Goal: Transaction & Acquisition: Book appointment/travel/reservation

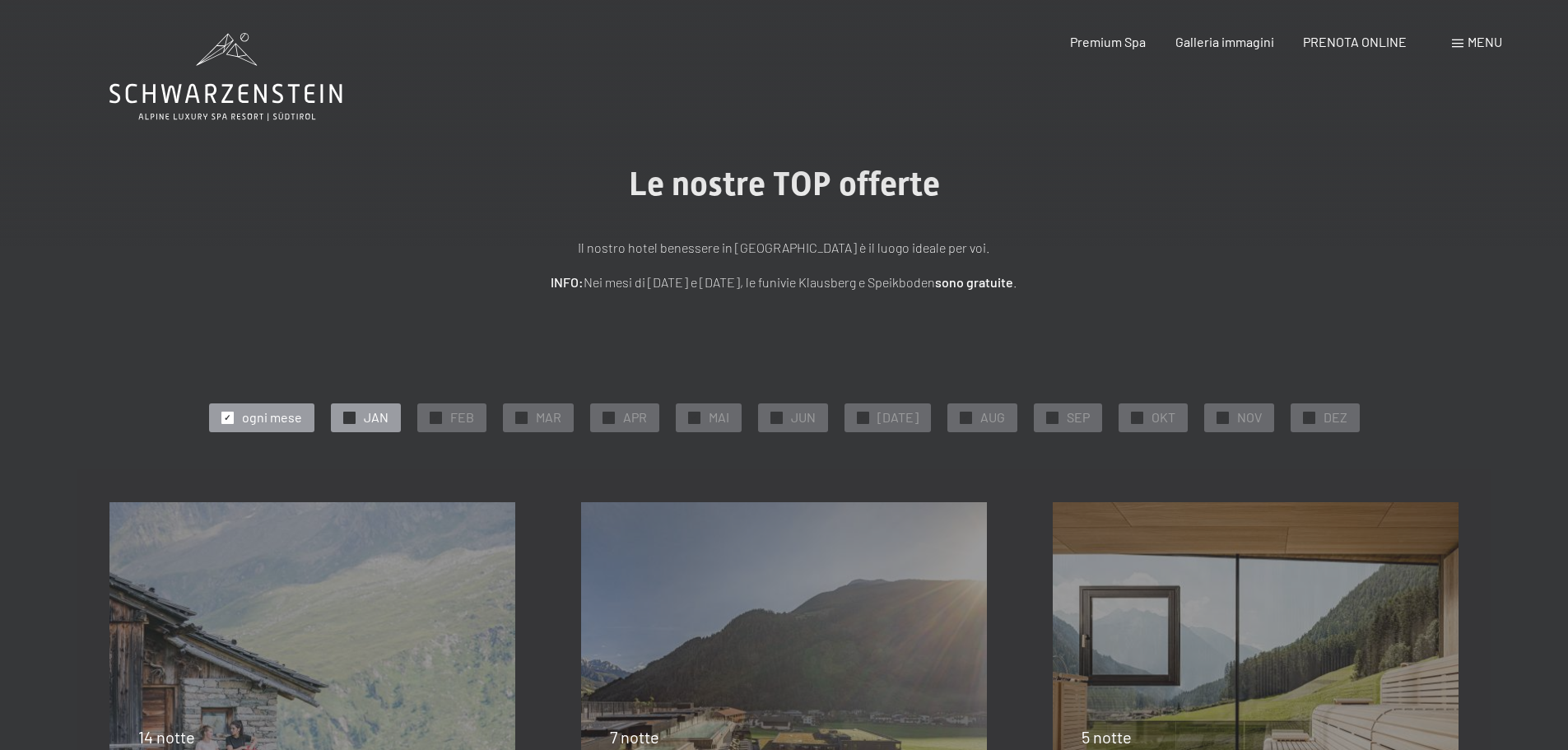
click at [352, 412] on span "✓" at bounding box center [348, 417] width 6 height 11
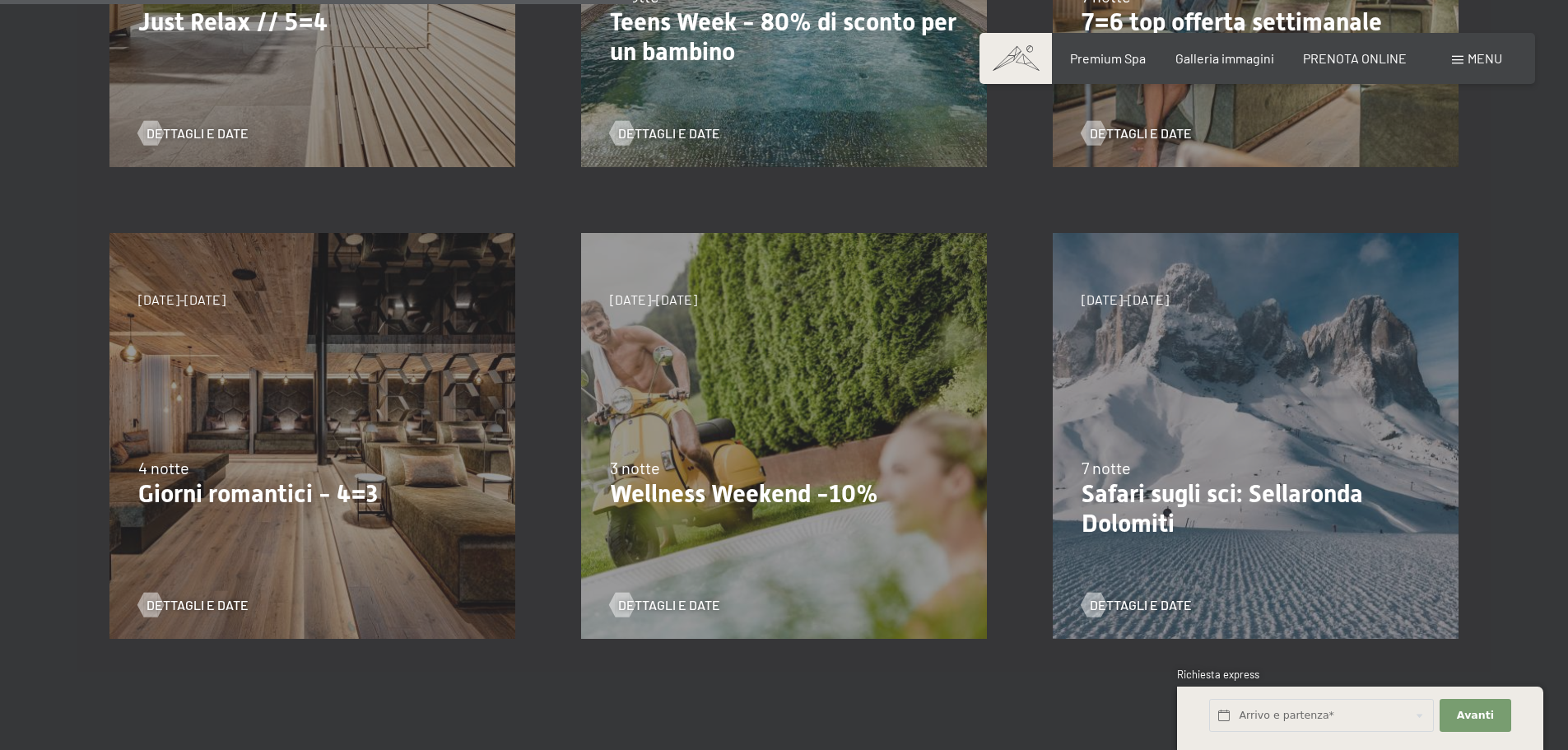
scroll to position [823, 0]
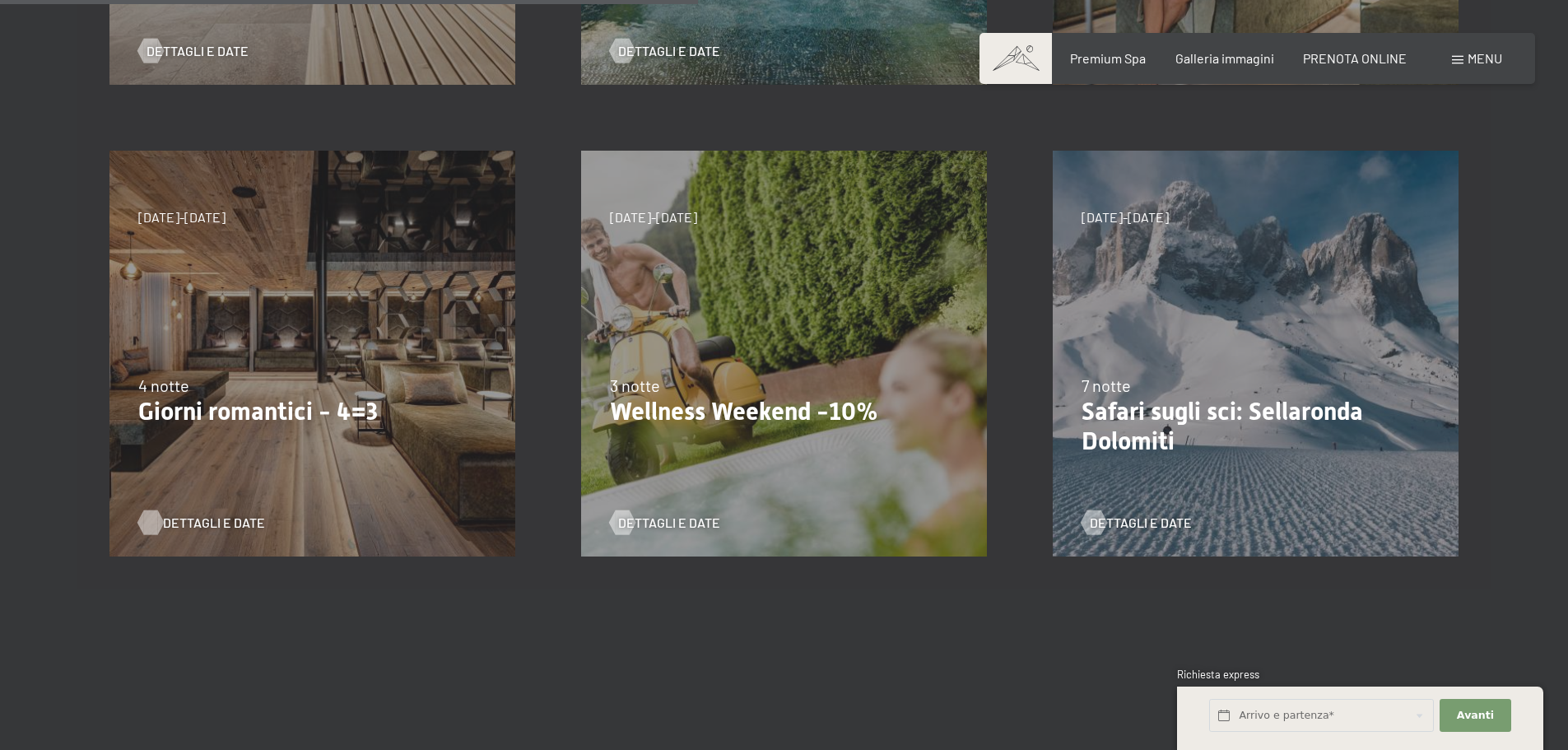
click at [176, 517] on span "Dettagli e Date" at bounding box center [213, 523] width 102 height 18
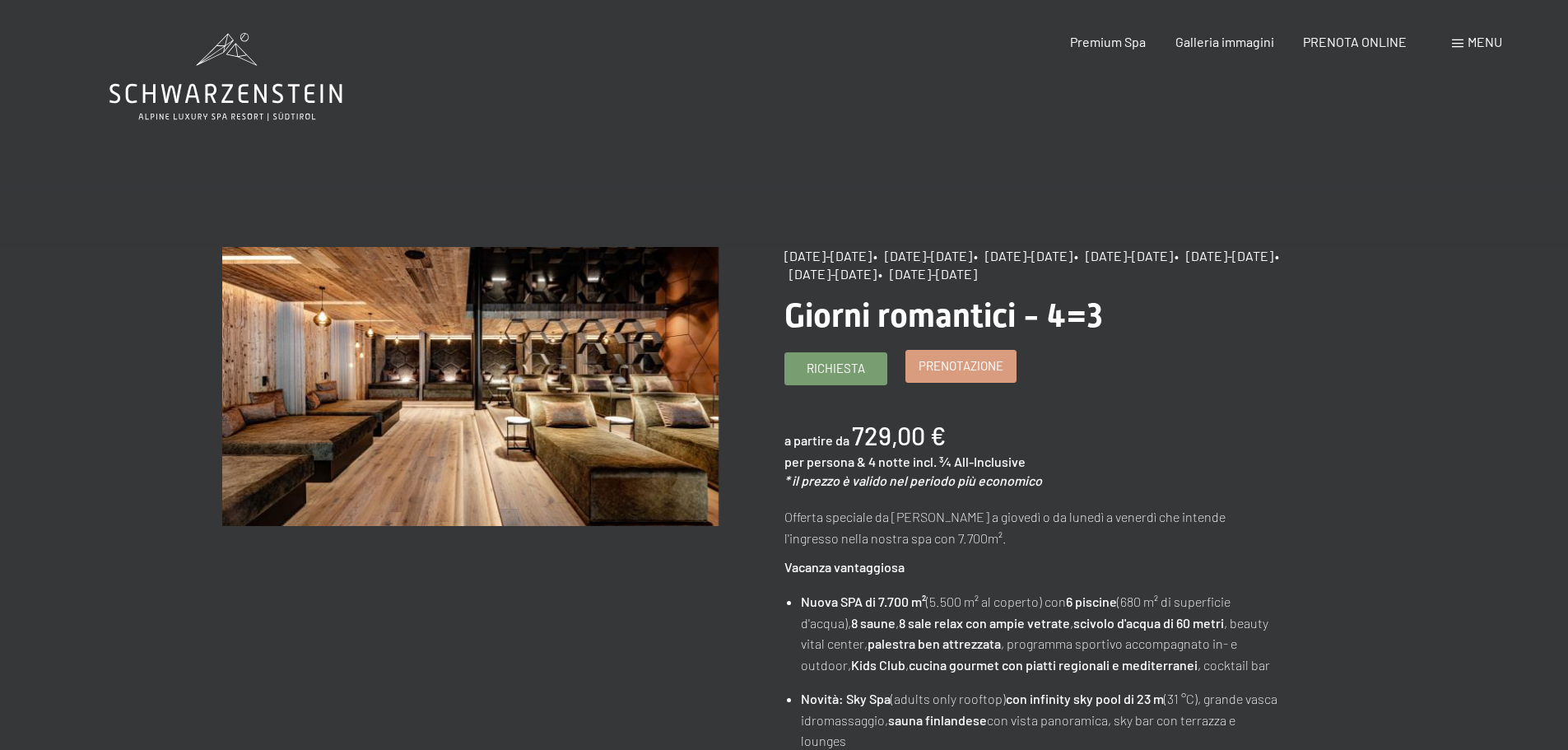
click at [981, 363] on span "Prenotazione" at bounding box center [961, 366] width 85 height 18
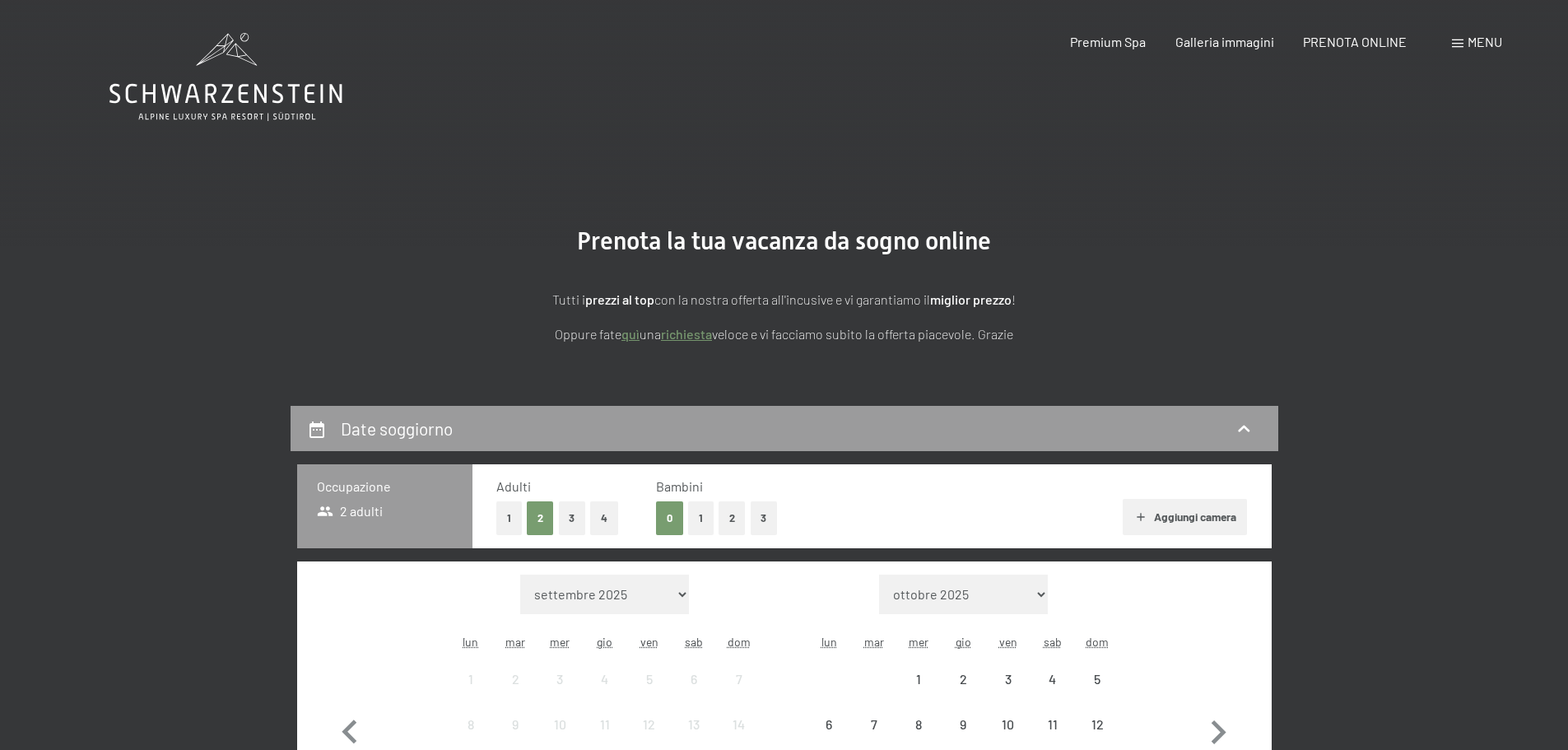
select select "[DATE]"
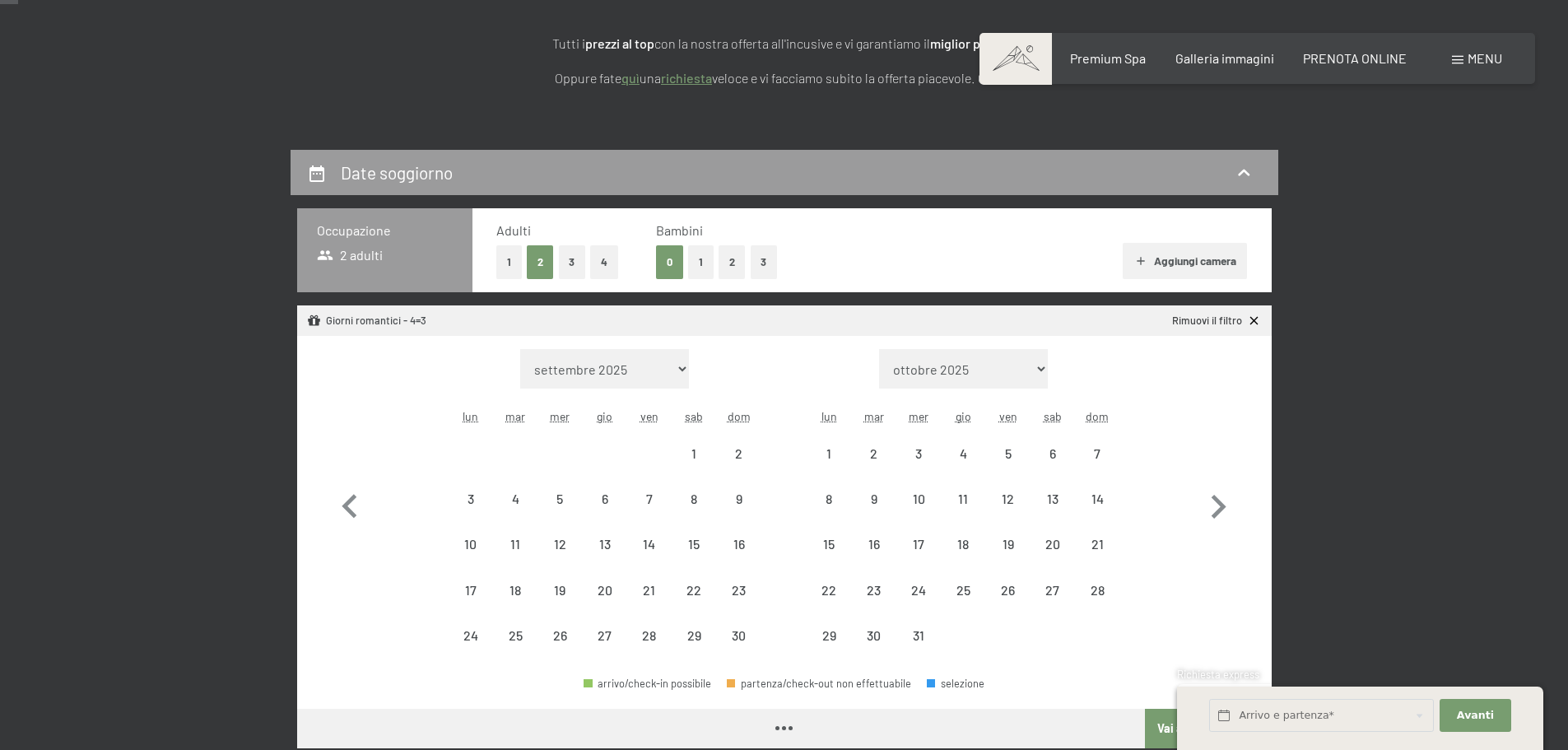
select select "[DATE]"
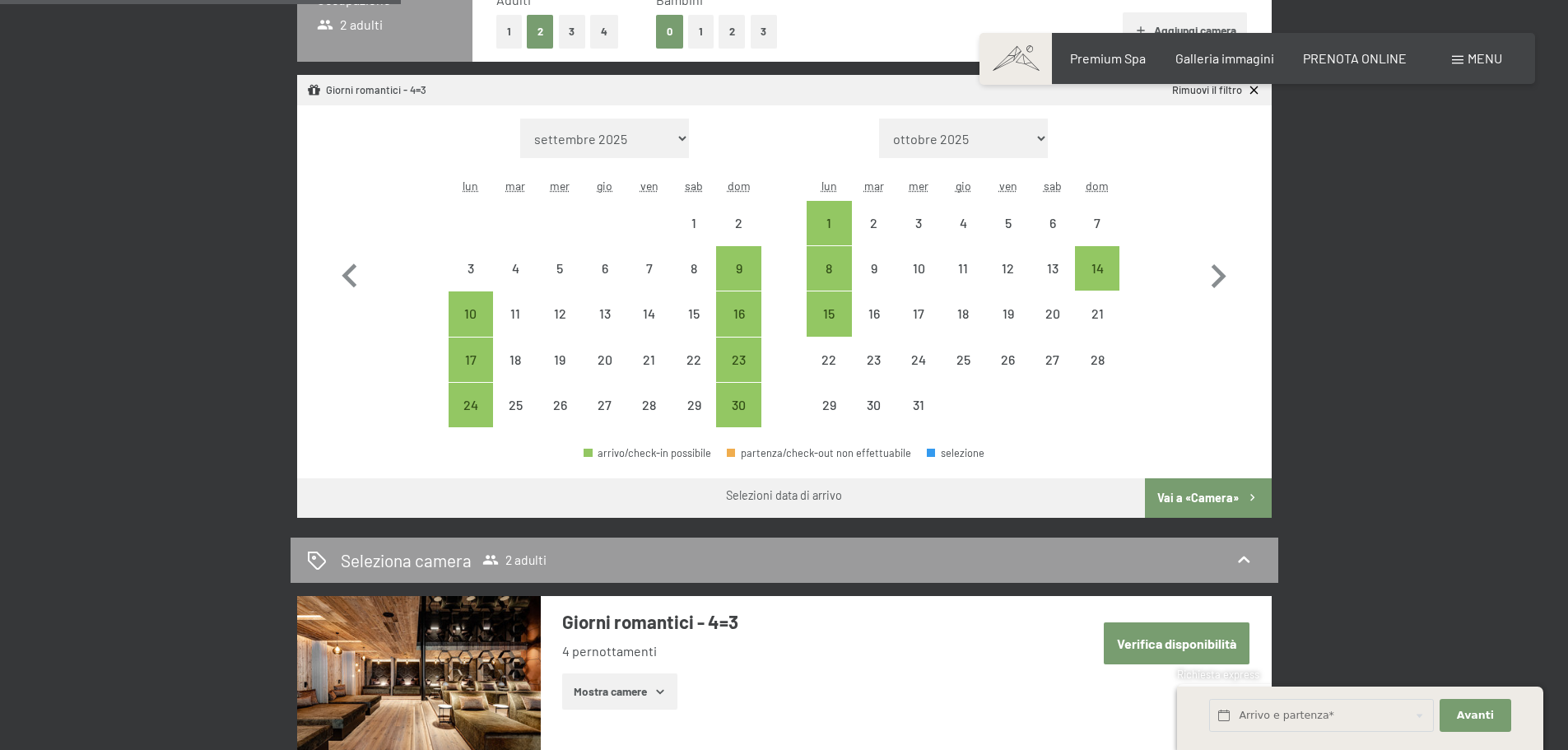
scroll to position [494, 0]
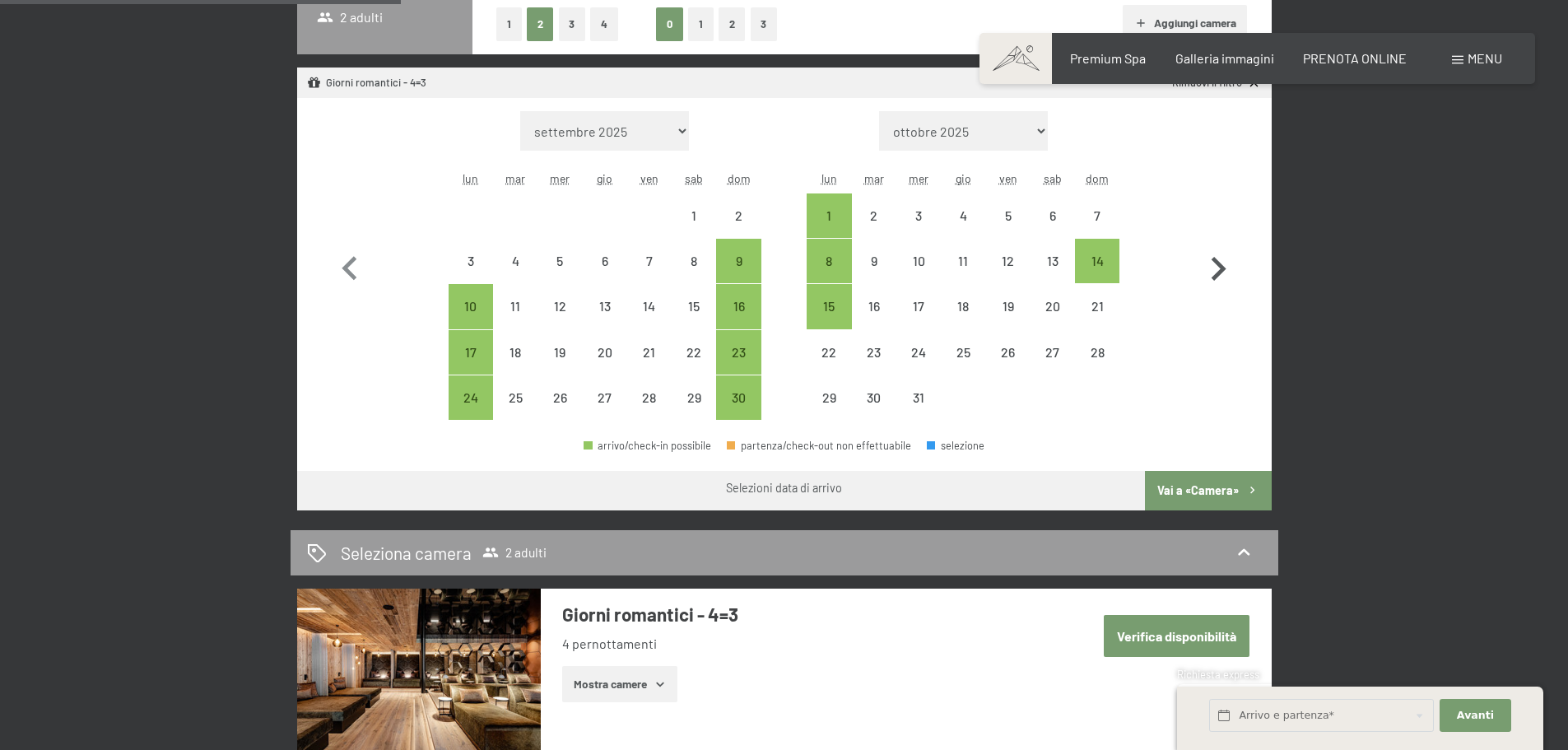
click at [1216, 268] on icon "button" at bounding box center [1218, 269] width 48 height 48
select select "2025-12-01"
select select "2026-01-01"
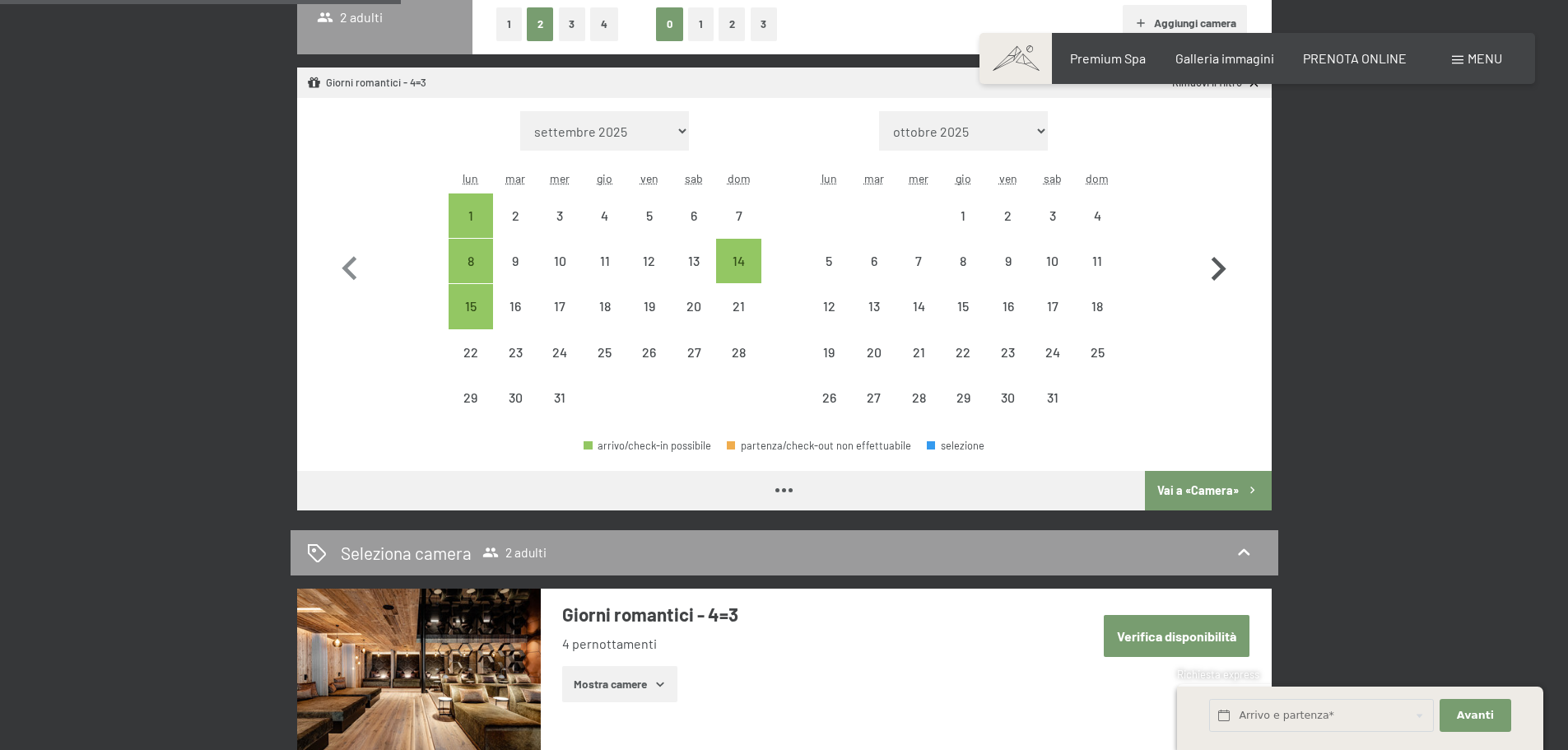
select select "2025-12-01"
select select "2026-01-01"
click at [833, 305] on div "12" at bounding box center [829, 320] width 42 height 42
select select "2025-12-01"
select select "2026-01-01"
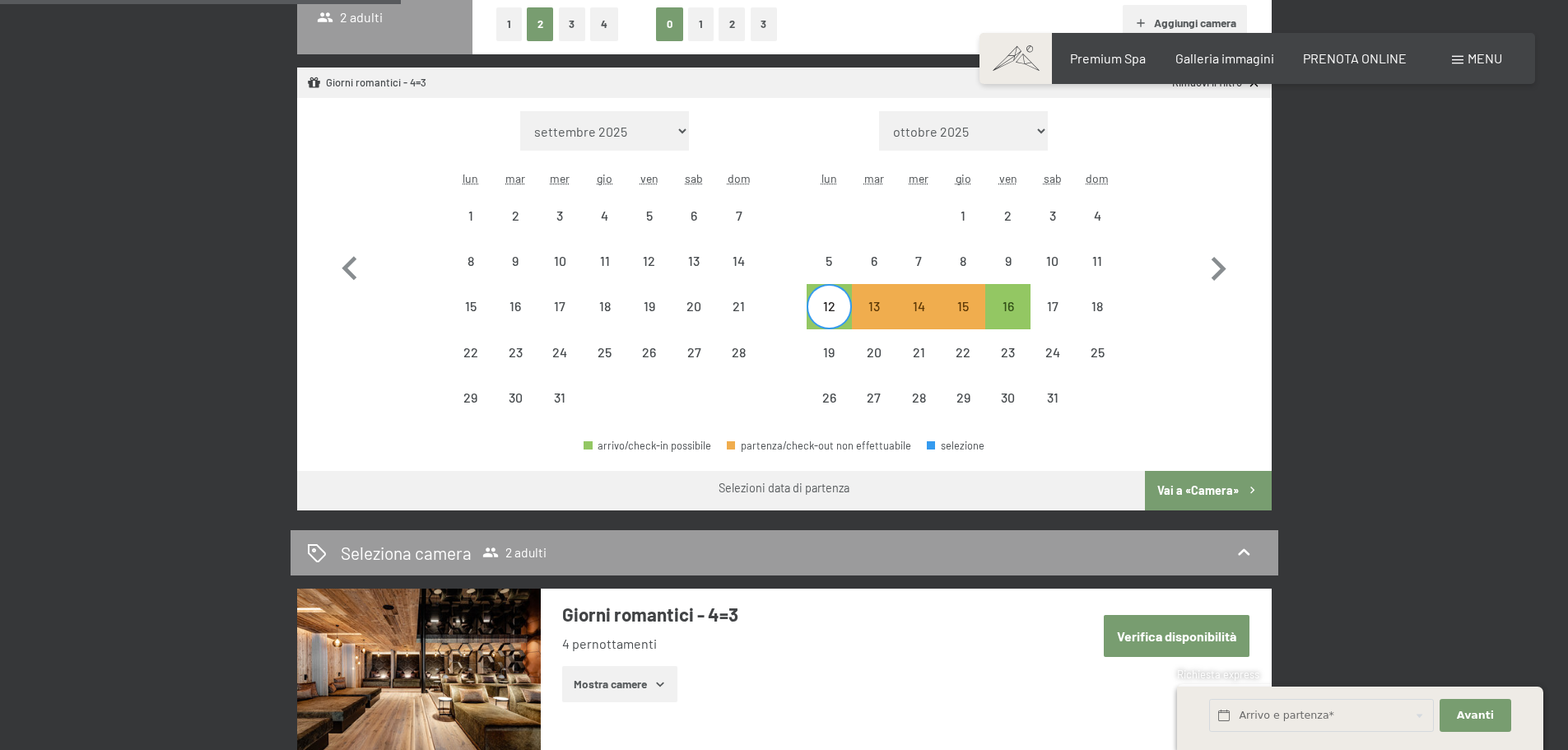
click at [1195, 488] on button "Vai a «Camera»" at bounding box center [1208, 490] width 126 height 40
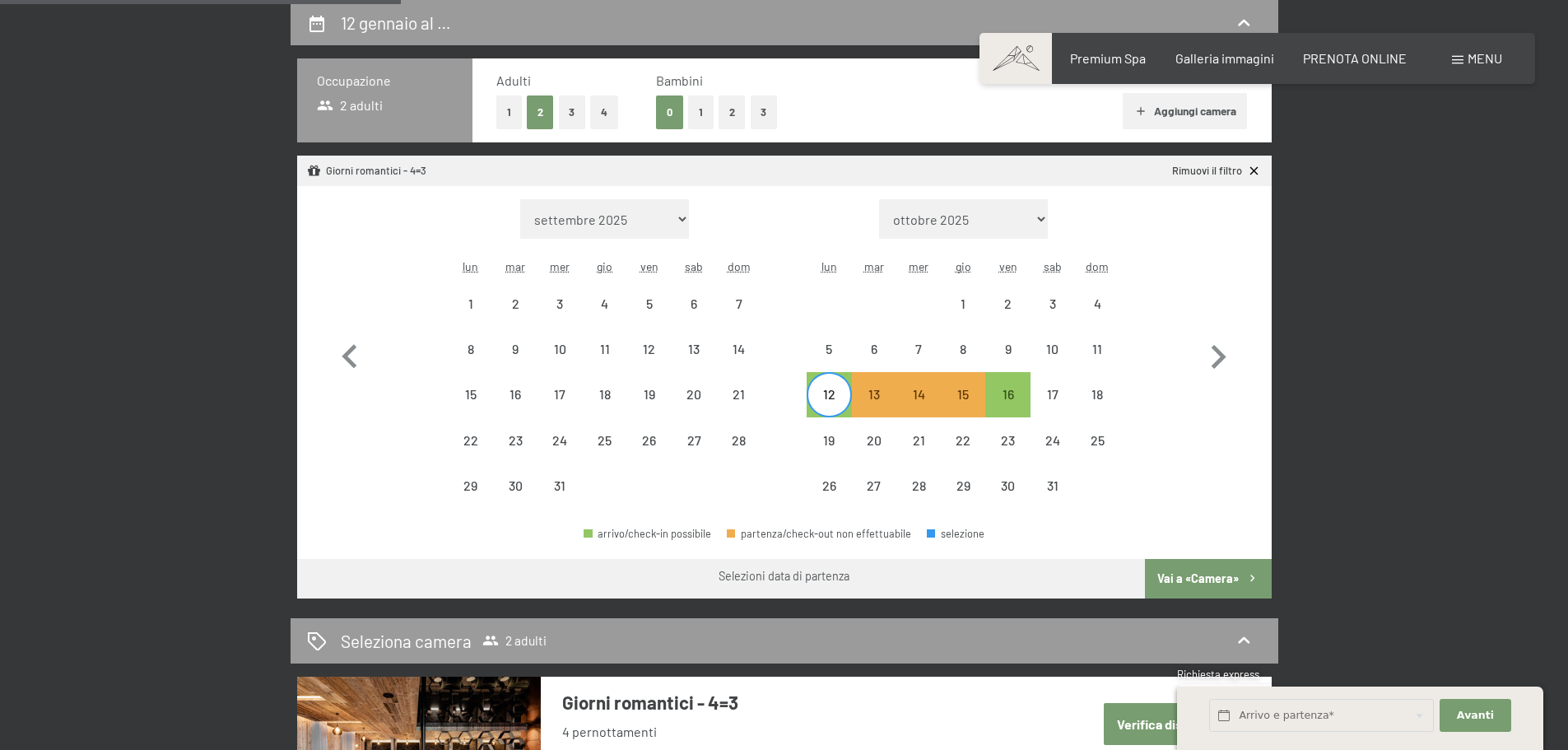
select select "2025-12-01"
select select "2026-01-01"
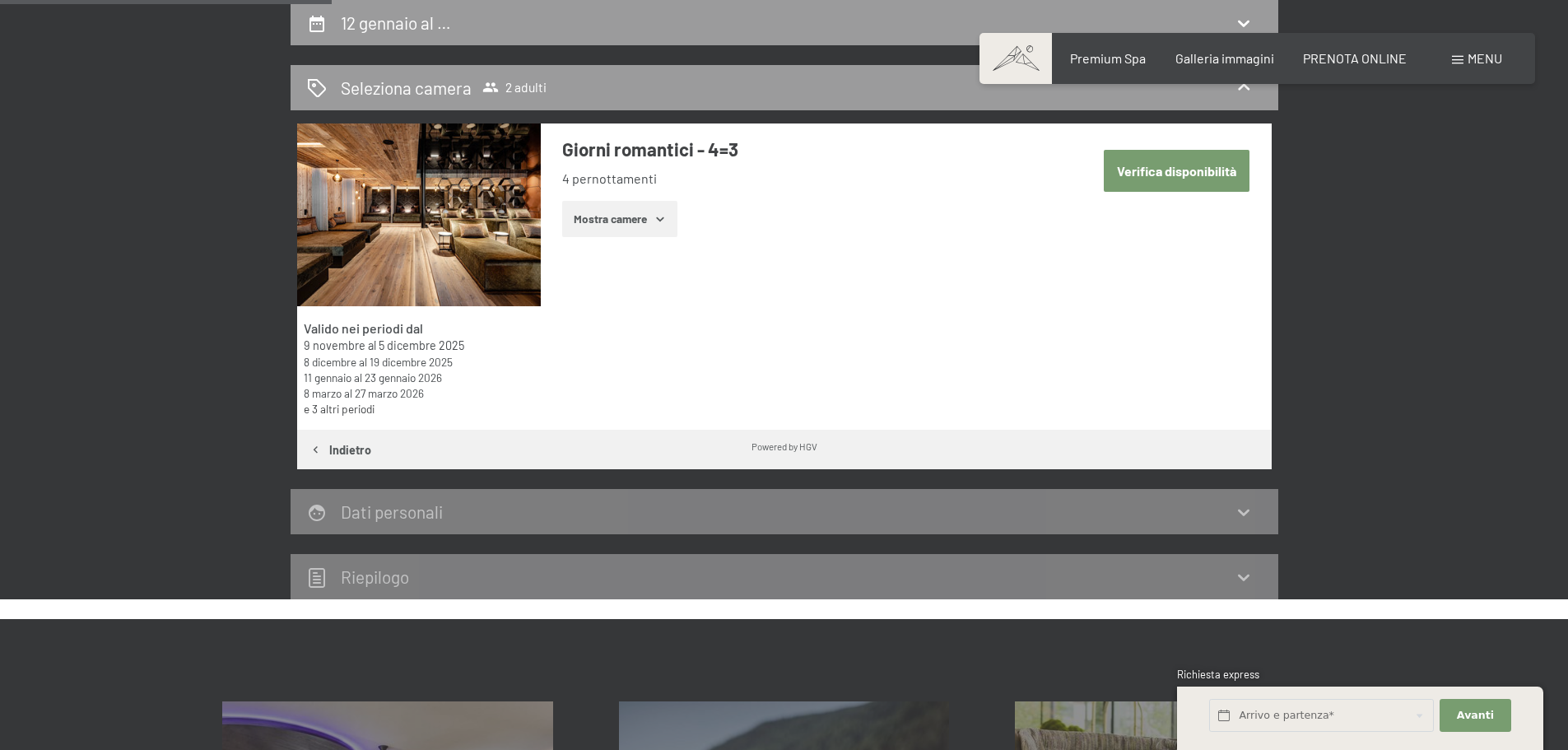
click at [1176, 169] on button "Verifica disponibilità" at bounding box center [1176, 170] width 146 height 42
select select "2025-12-01"
select select "2026-01-01"
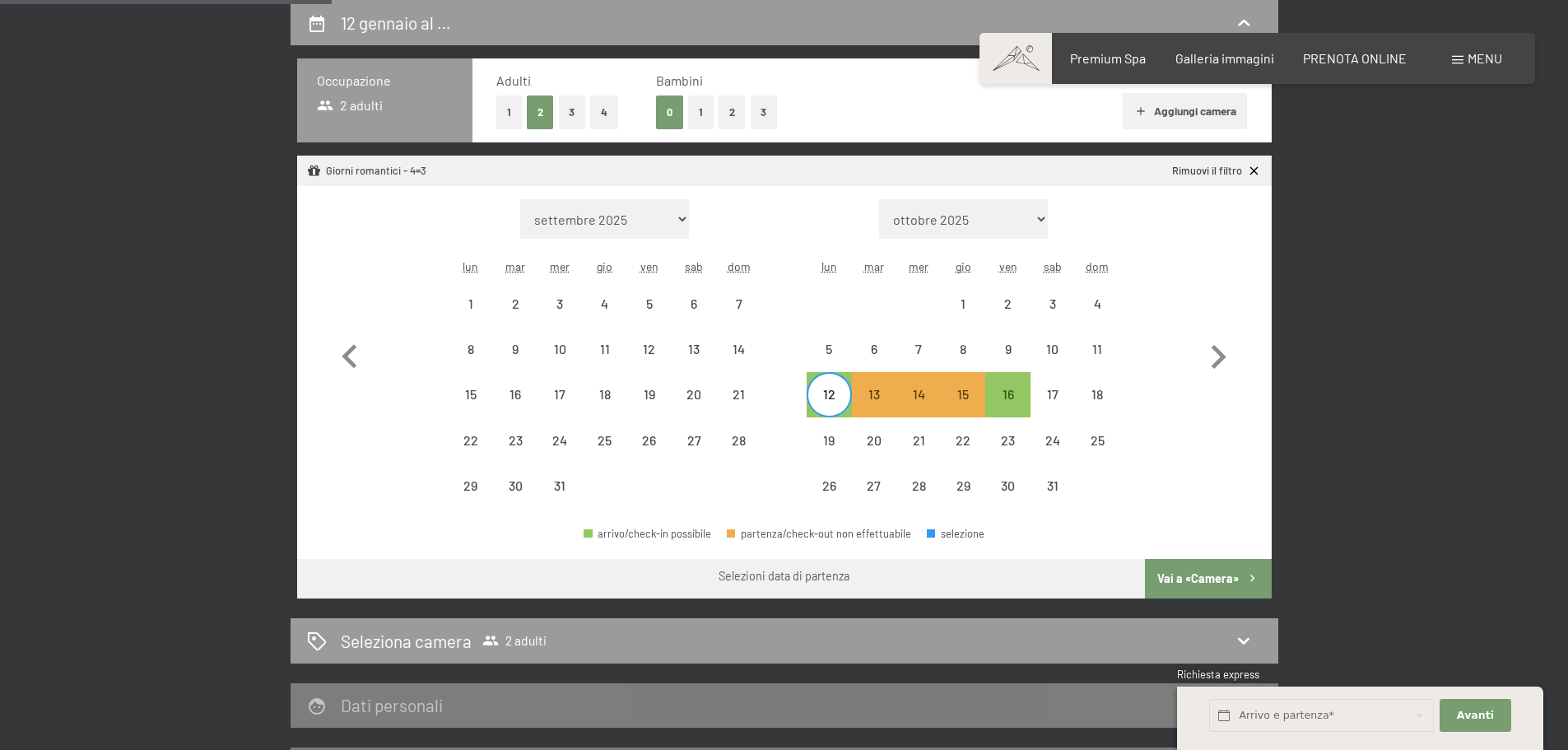
click at [1197, 570] on button "Vai a «Camera»" at bounding box center [1208, 578] width 126 height 40
select select "2025-12-01"
select select "2026-01-01"
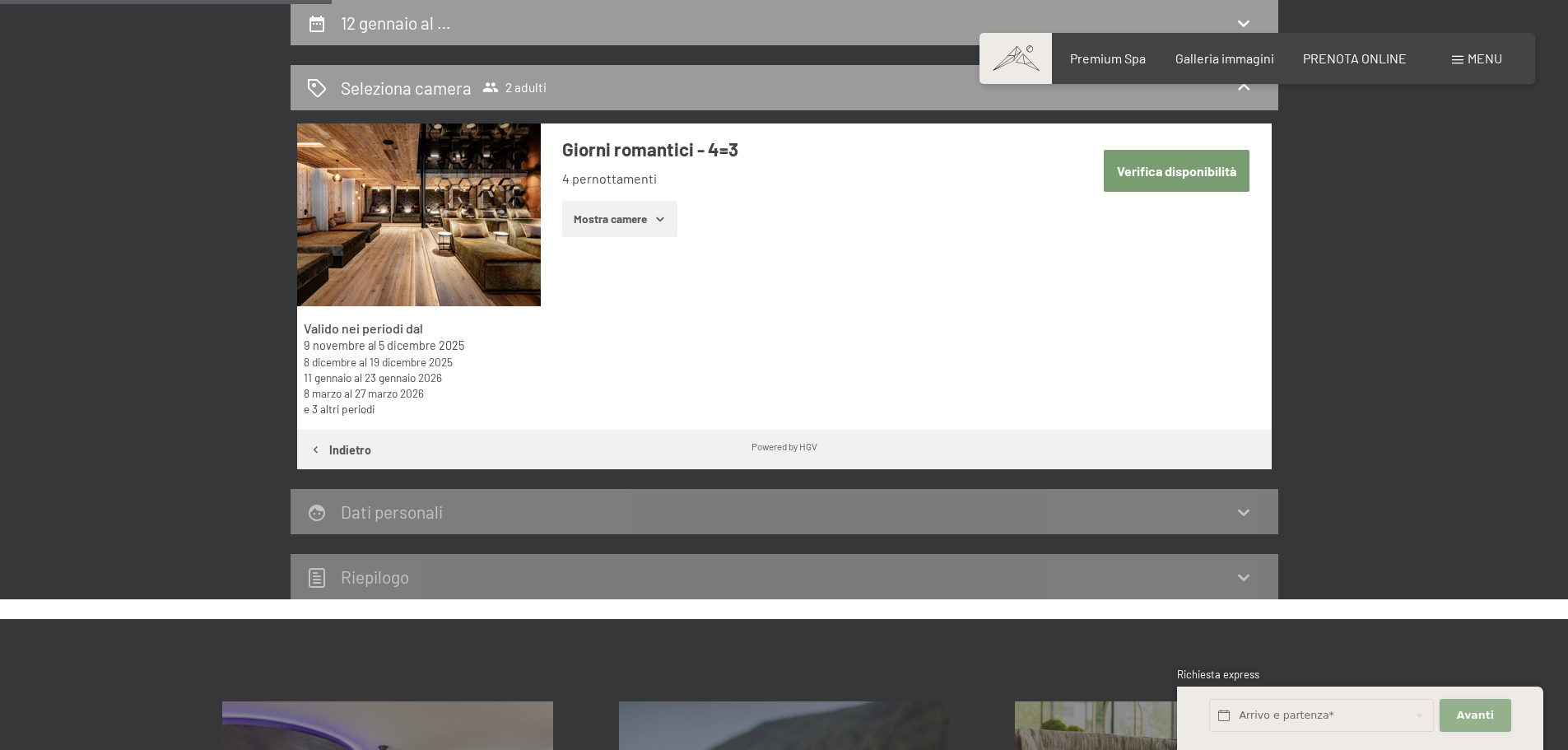
click at [1460, 707] on button "Avanti Nascondere i campi dell'indirizzo" at bounding box center [1475, 716] width 71 height 34
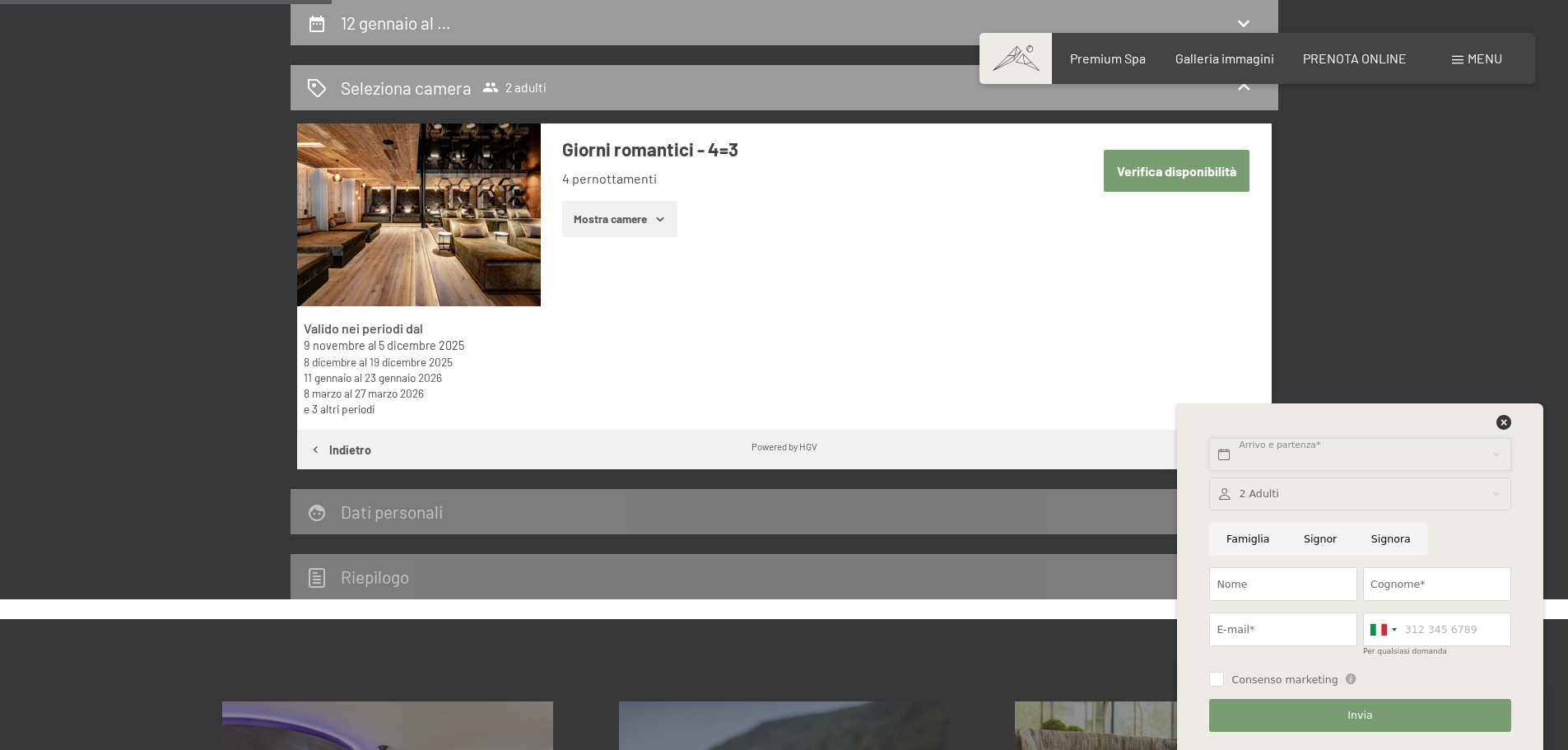
click at [1249, 457] on body "Prenotazione Richiesta Premium Spa Galleria immagini PRENOTA ONLINE Menu DE IT …" at bounding box center [784, 677] width 1568 height 2168
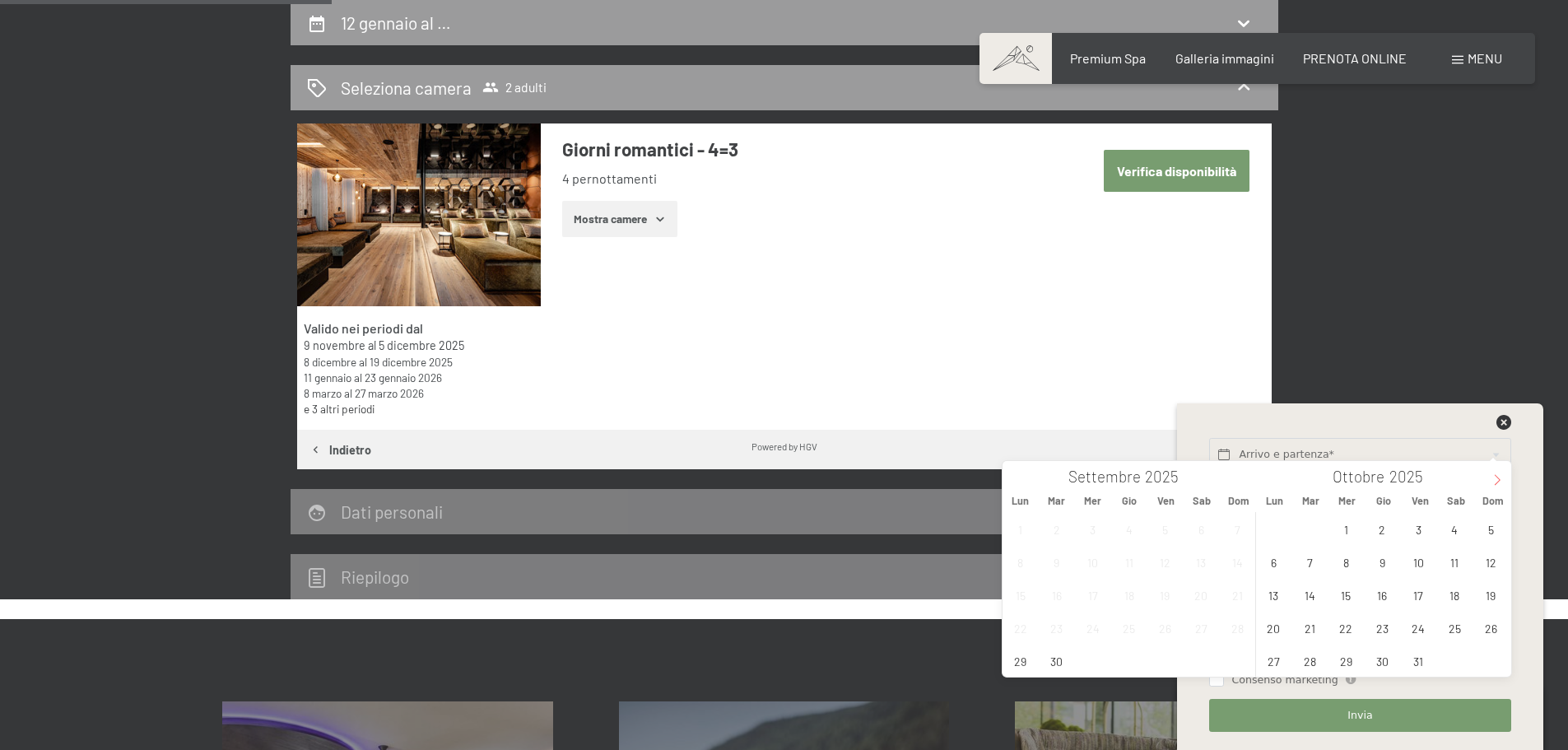
click at [1502, 479] on icon at bounding box center [1496, 479] width 11 height 11
click at [1502, 478] on icon at bounding box center [1496, 479] width 11 height 11
type input "2026"
click at [1266, 595] on span "12" at bounding box center [1274, 594] width 32 height 32
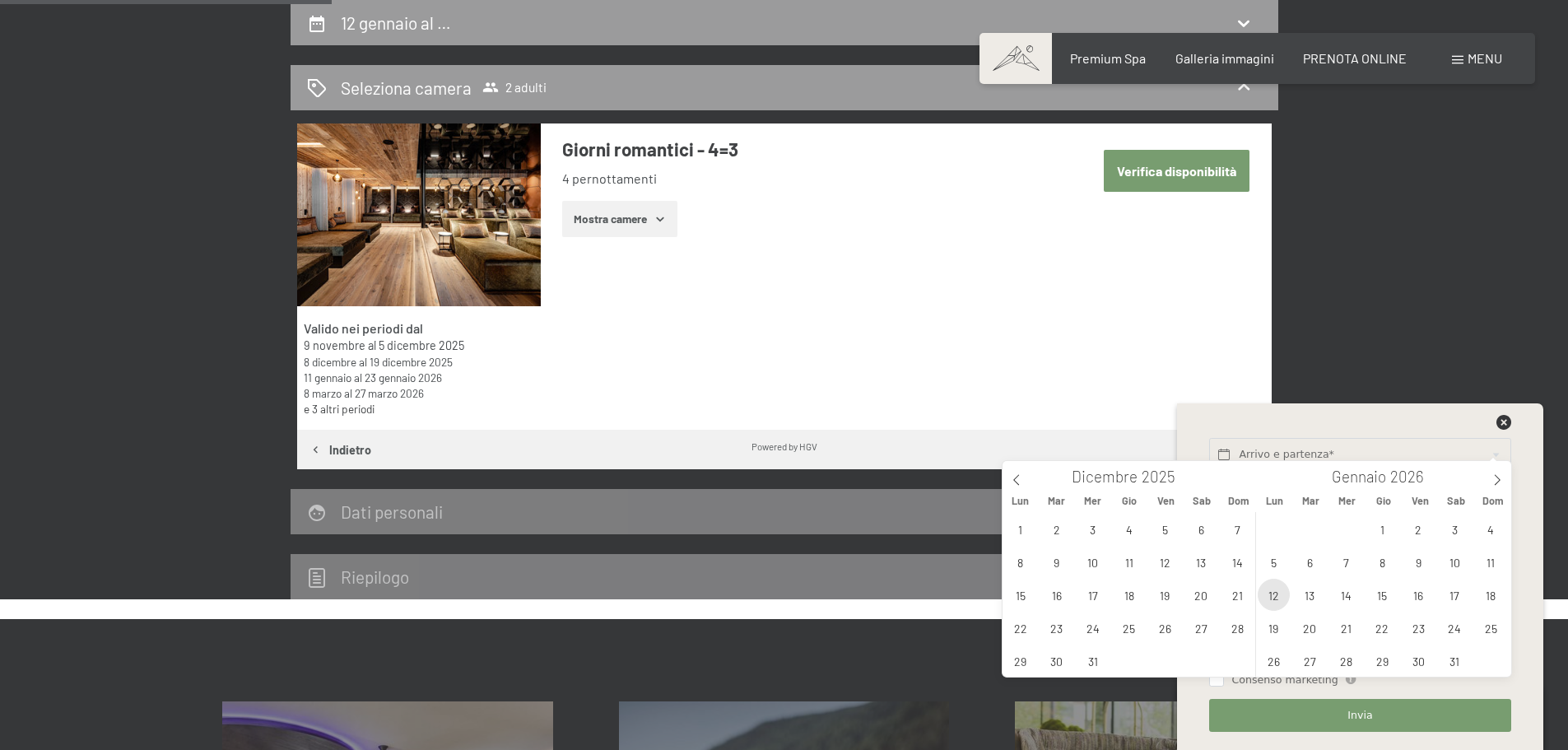
type input "Lun. 12/01/2026"
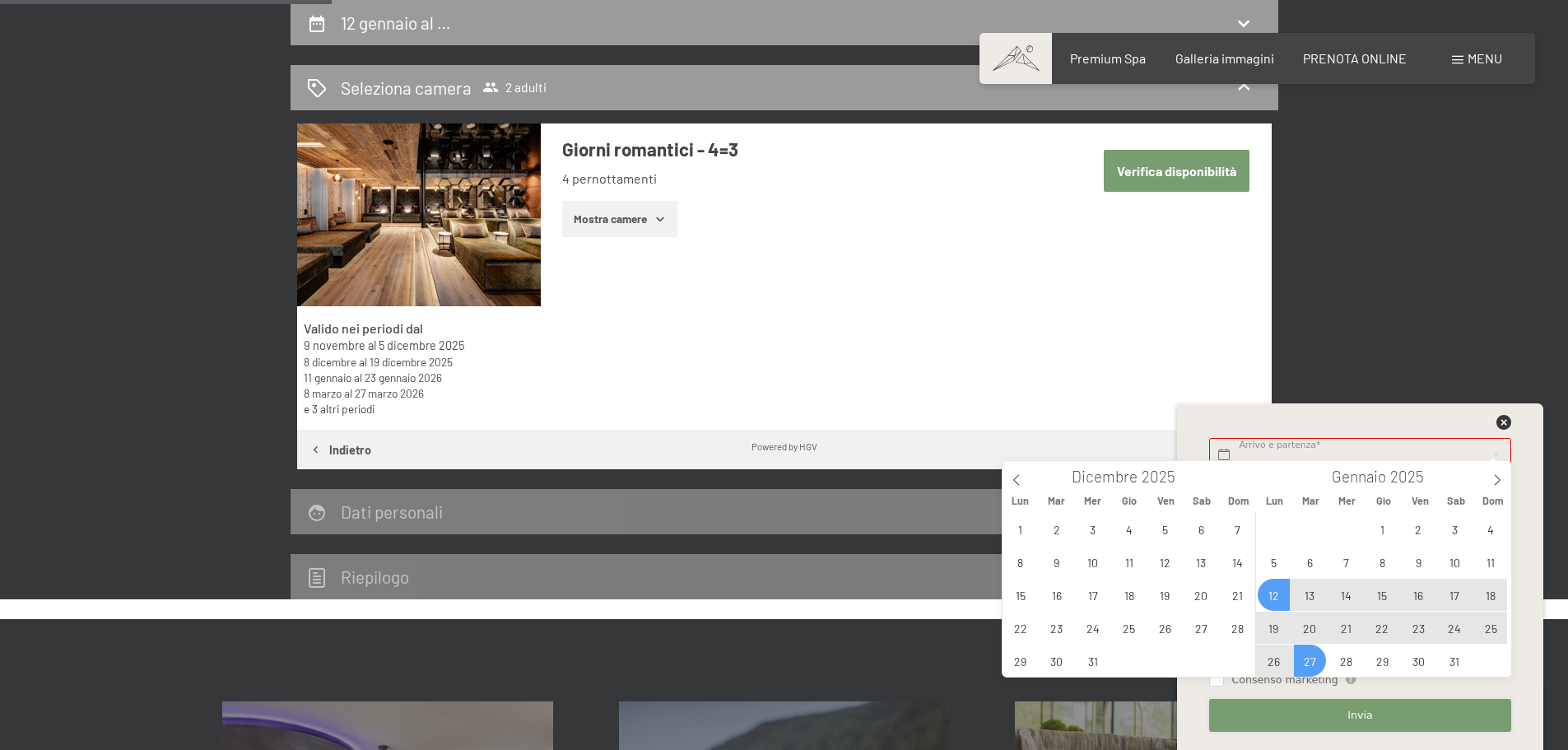
click at [1347, 717] on button "Invia" at bounding box center [1359, 716] width 302 height 34
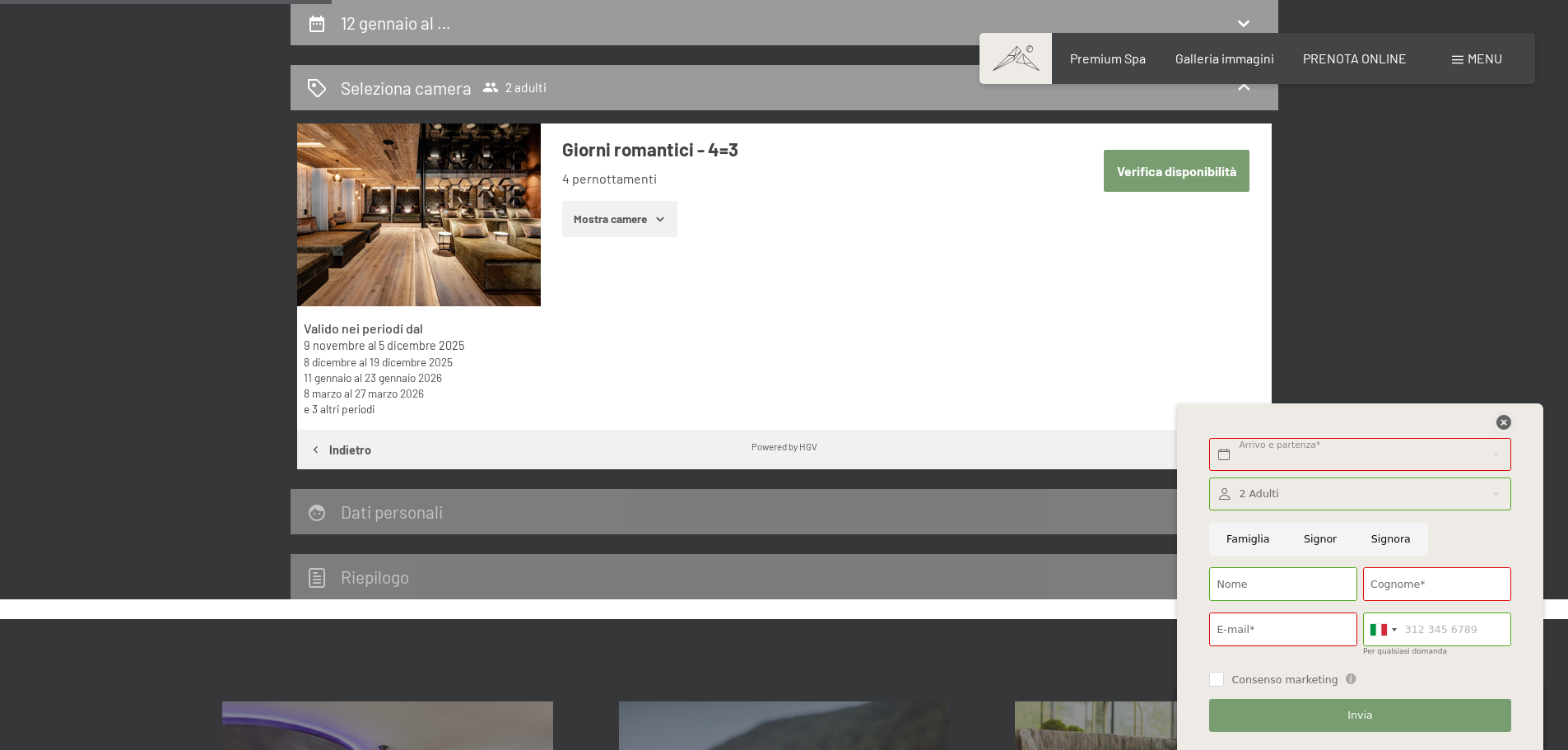
click at [1508, 423] on icon at bounding box center [1503, 422] width 15 height 15
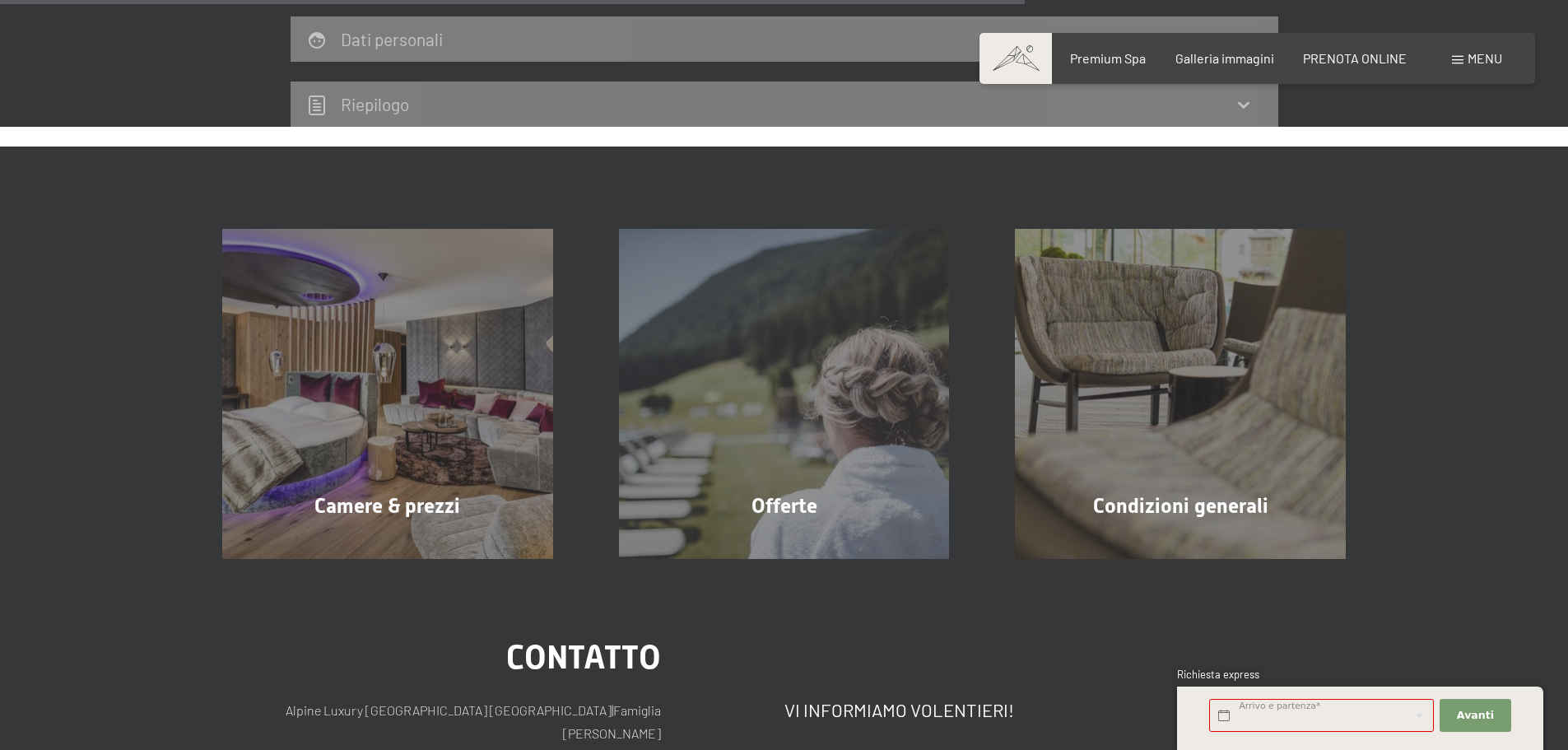
scroll to position [899, 0]
